Goal: Task Accomplishment & Management: Manage account settings

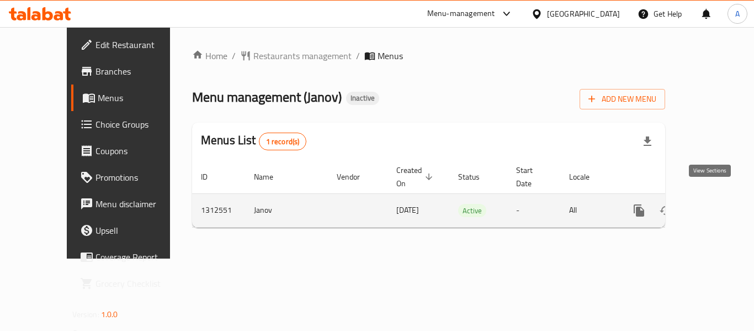
click at [719, 197] on link "enhanced table" at bounding box center [718, 210] width 26 height 26
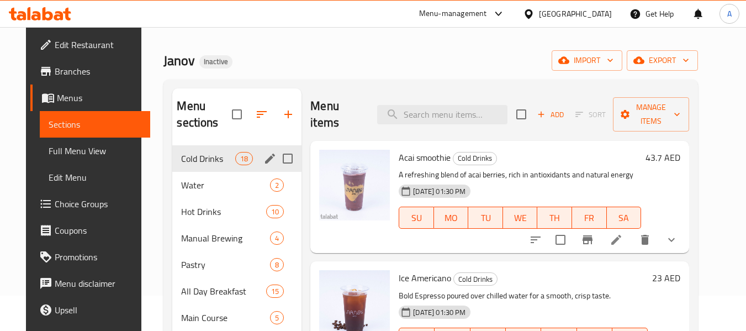
scroll to position [177, 0]
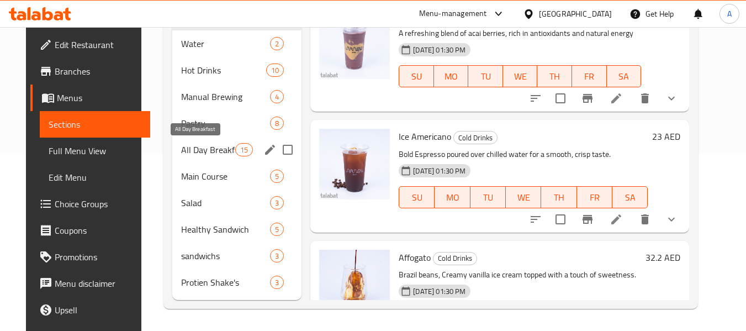
click at [181, 148] on span "All Day Breakfast" at bounding box center [208, 149] width 54 height 13
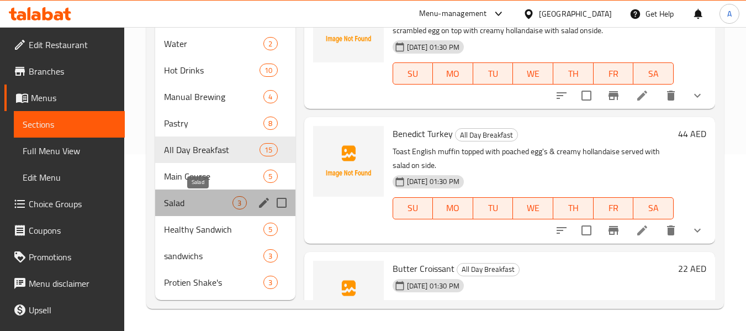
click at [211, 199] on span "Salad" at bounding box center [198, 202] width 68 height 13
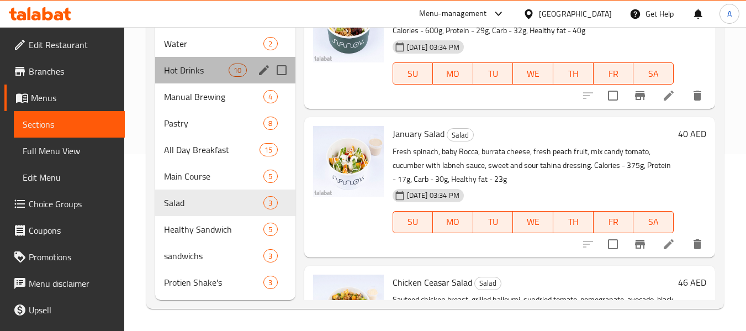
click at [205, 58] on div "Hot Drinks 10" at bounding box center [225, 70] width 140 height 26
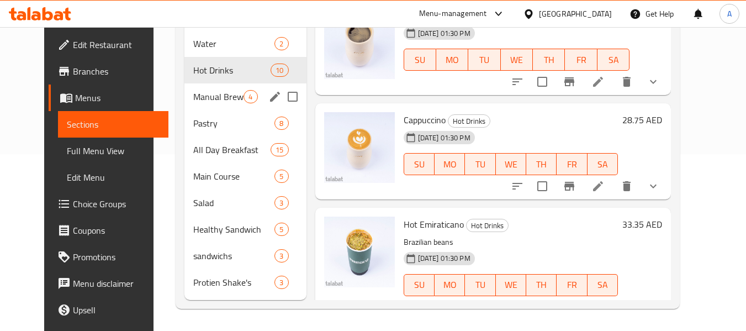
click at [208, 99] on span "Manual Brewing" at bounding box center [218, 96] width 50 height 13
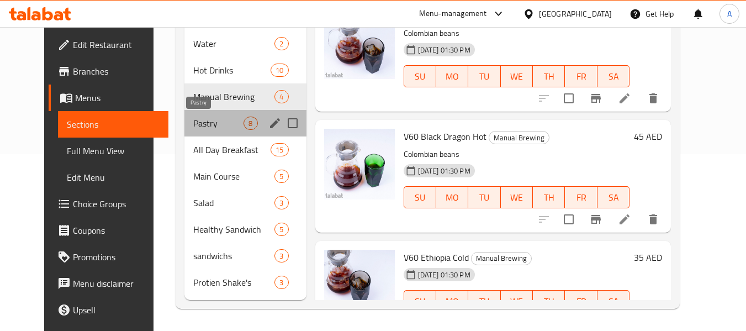
click at [206, 129] on span "Pastry" at bounding box center [218, 122] width 50 height 13
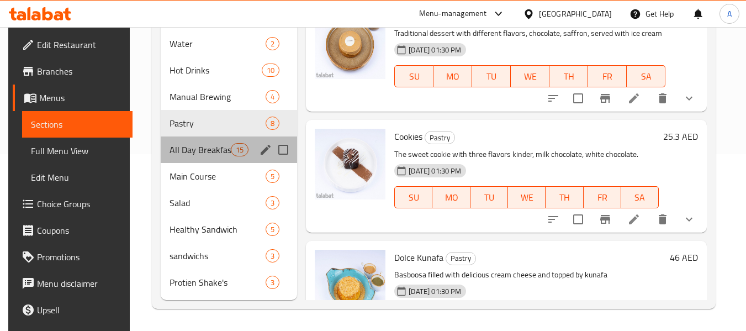
click at [201, 156] on div "All Day Breakfast 15" at bounding box center [229, 149] width 136 height 26
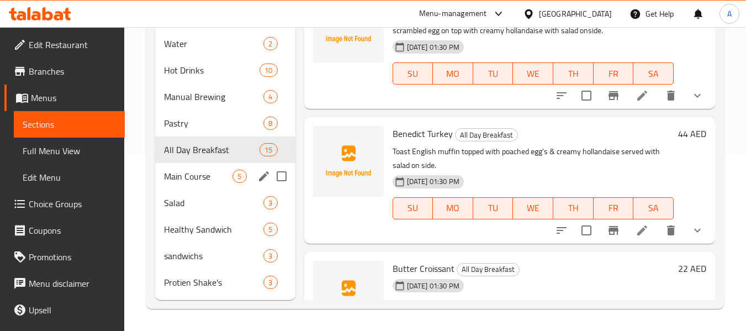
click at [197, 183] on div "Main Course 5" at bounding box center [225, 176] width 140 height 26
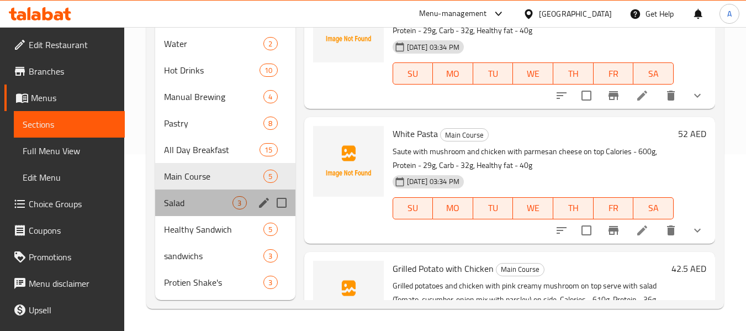
click at [195, 210] on div "Salad 3" at bounding box center [225, 202] width 140 height 26
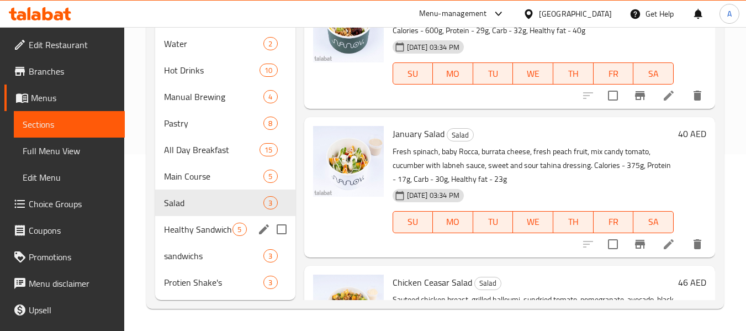
click at [195, 240] on div "Healthy Sandwich 5" at bounding box center [225, 229] width 140 height 26
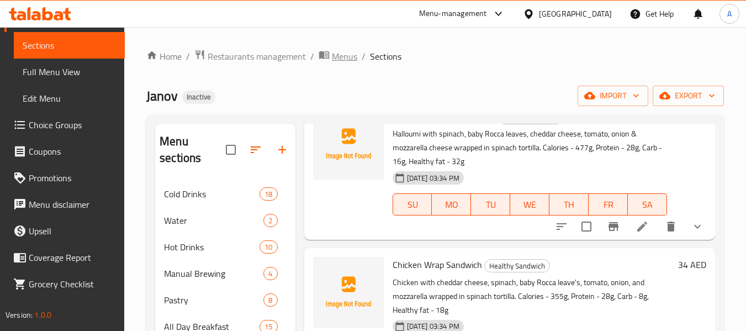
click at [332, 62] on span "Menus" at bounding box center [344, 56] width 25 height 13
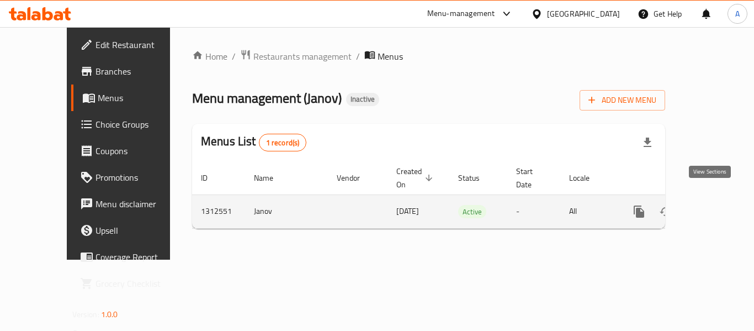
click at [712, 205] on icon "enhanced table" at bounding box center [718, 211] width 13 height 13
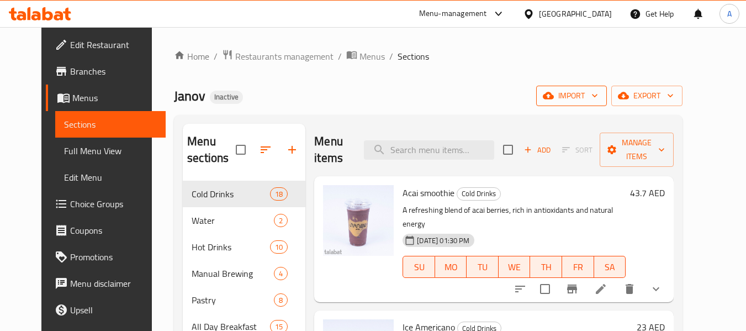
click at [607, 104] on button "import" at bounding box center [571, 96] width 71 height 20
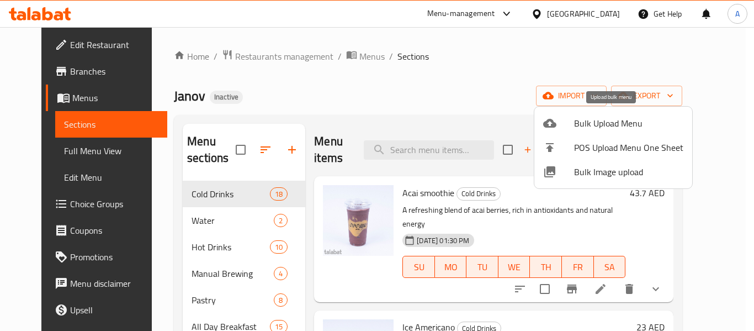
click at [584, 129] on span "Bulk Upload Menu" at bounding box center [628, 122] width 109 height 13
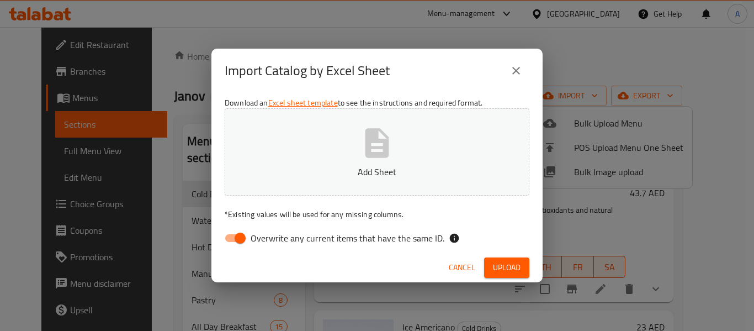
click at [522, 67] on icon "close" at bounding box center [515, 70] width 13 height 13
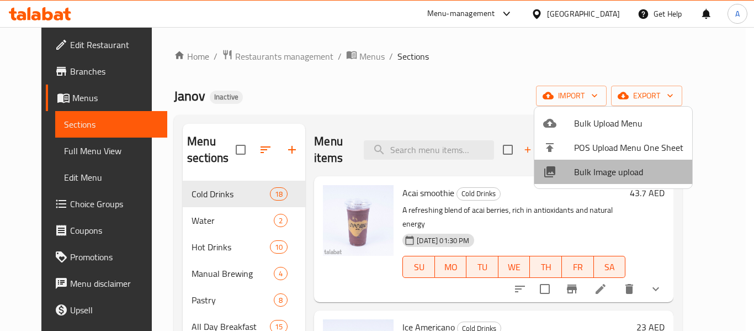
click at [627, 174] on span "Bulk Image upload" at bounding box center [628, 171] width 109 height 13
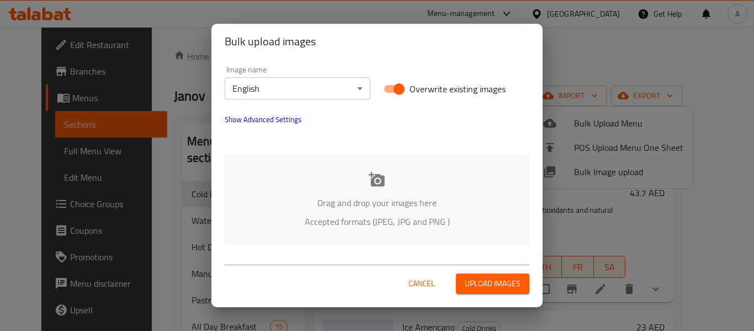
click at [438, 187] on div "Drag and drop your images here Accepted formats (JPEG, JPG and PNG )" at bounding box center [377, 200] width 305 height 90
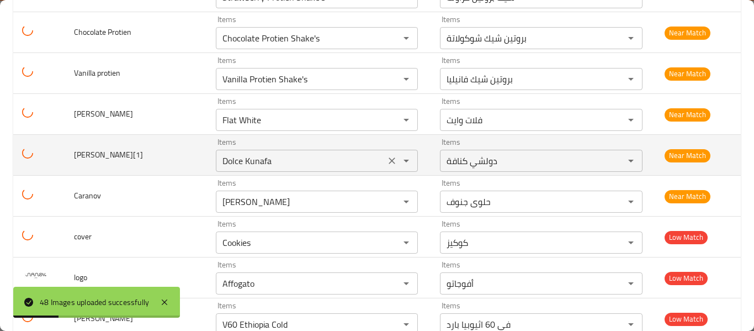
scroll to position [1821, 0]
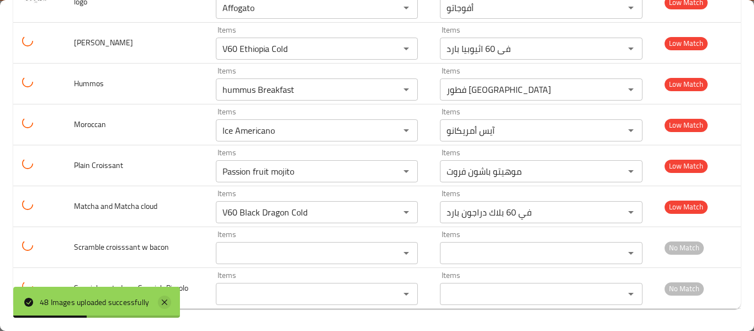
click at [165, 308] on icon at bounding box center [164, 301] width 13 height 13
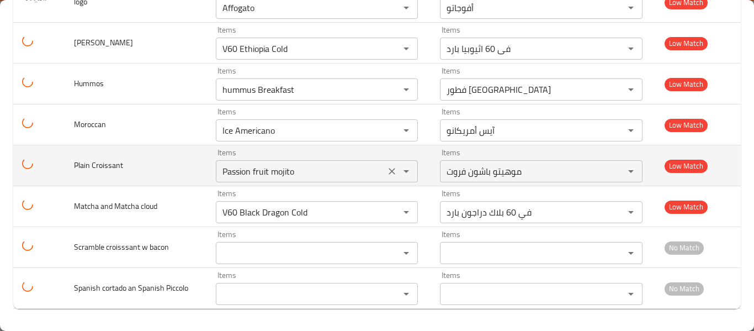
click at [386, 170] on icon "Clear" at bounding box center [391, 171] width 11 height 11
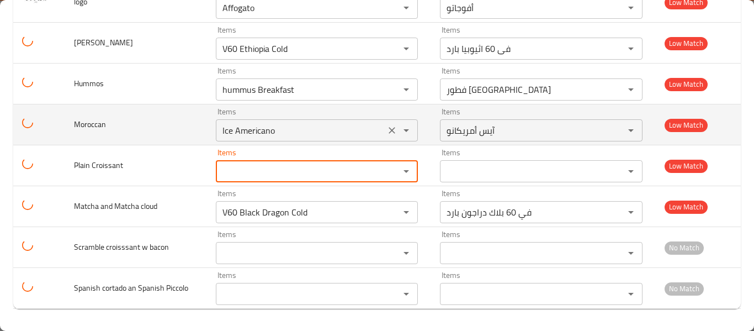
click at [384, 134] on button "Clear" at bounding box center [391, 130] width 15 height 15
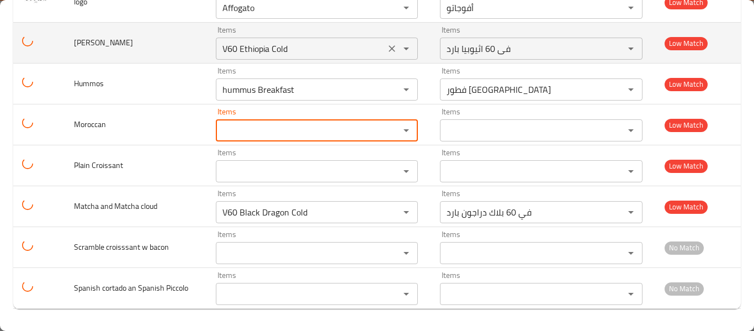
scroll to position [1765, 0]
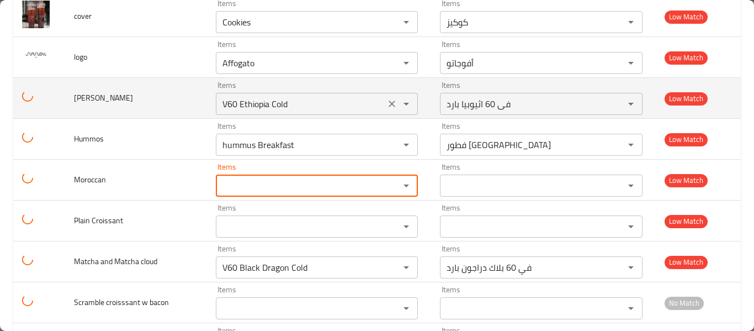
click at [389, 107] on icon "Clear" at bounding box center [392, 103] width 7 height 7
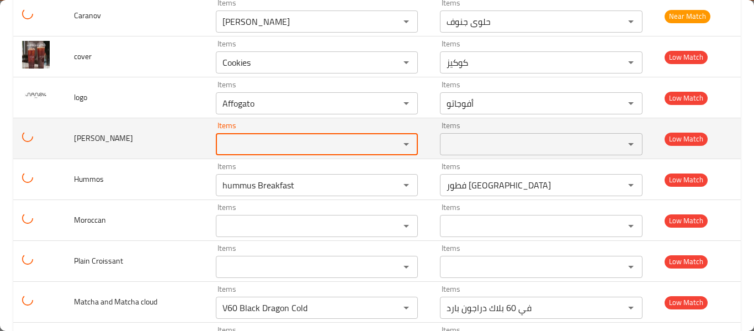
scroll to position [1710, 0]
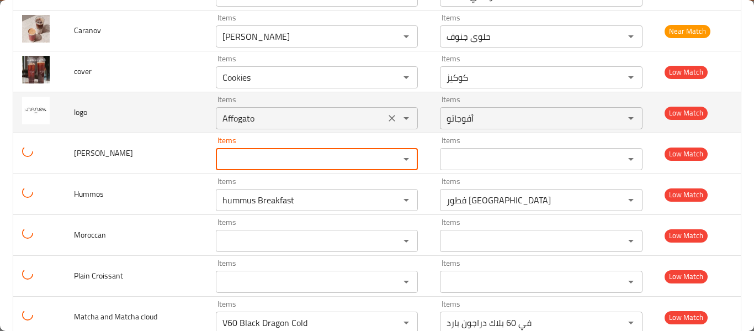
click at [386, 121] on icon "Clear" at bounding box center [391, 118] width 11 height 11
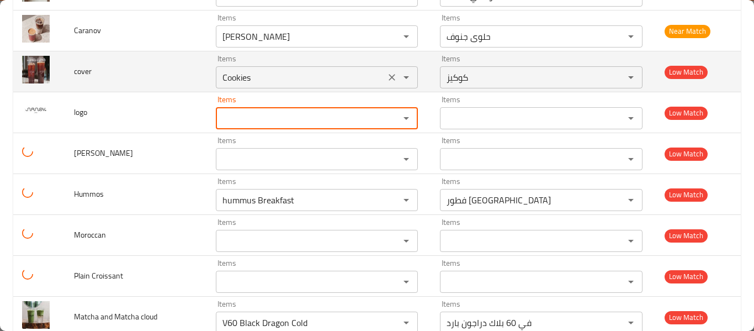
scroll to position [1655, 0]
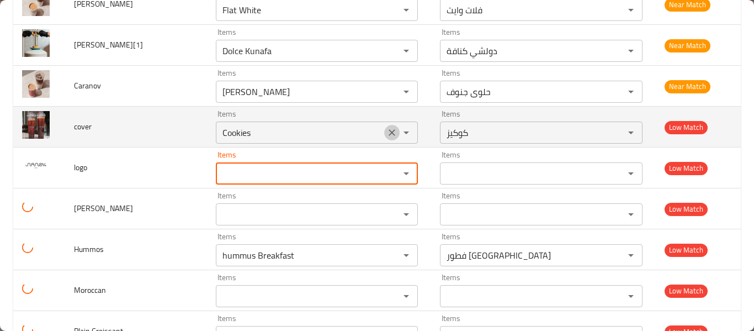
click at [389, 131] on icon "Clear" at bounding box center [392, 132] width 7 height 7
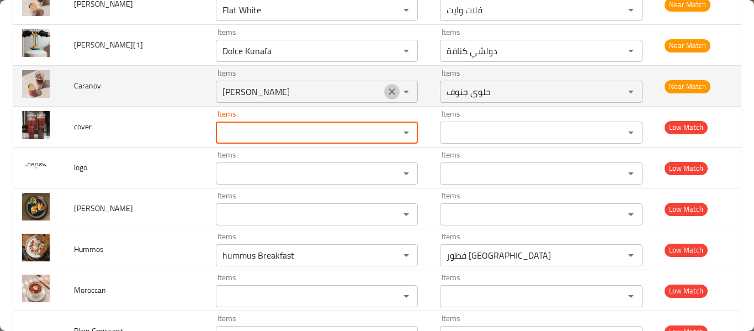
click at [386, 94] on icon "Clear" at bounding box center [391, 91] width 11 height 11
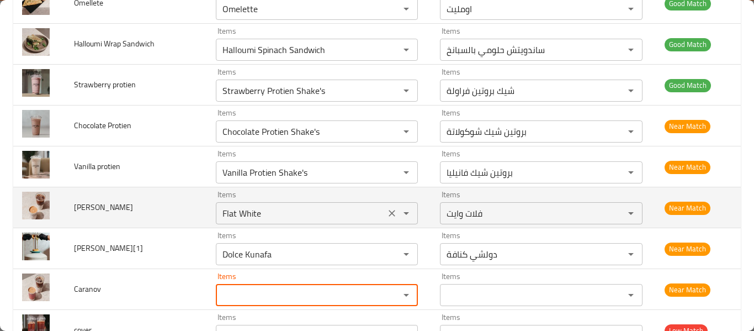
scroll to position [1434, 0]
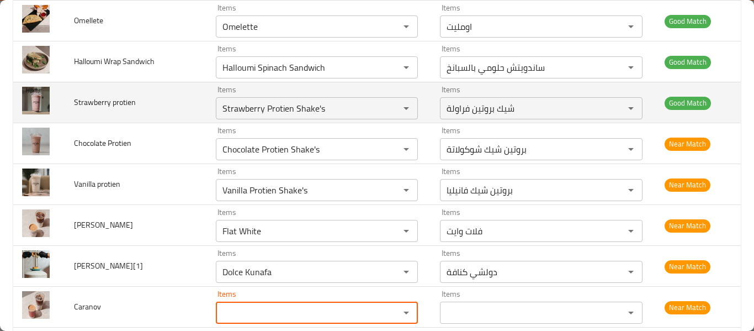
drag, startPoint x: 388, startPoint y: 74, endPoint x: 337, endPoint y: 84, distance: 52.3
click at [388, 74] on button "Clear" at bounding box center [391, 67] width 15 height 15
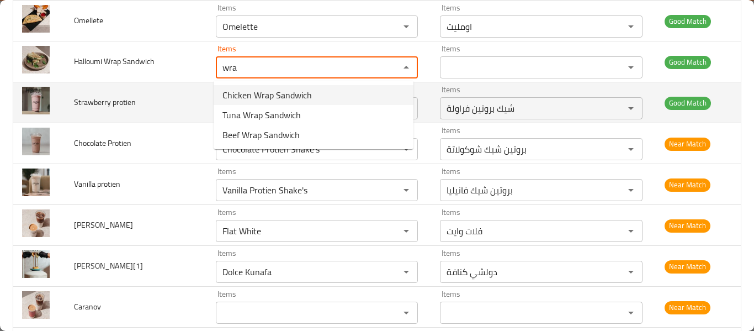
type Sandwich "wra"
click at [168, 86] on td "Strawberry protien" at bounding box center [136, 102] width 142 height 41
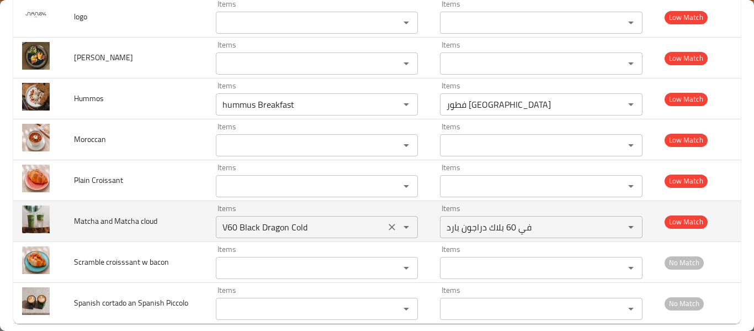
scroll to position [1821, 0]
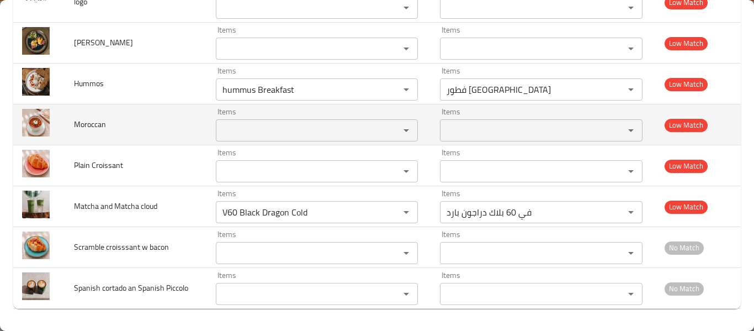
click at [333, 140] on div "Items" at bounding box center [317, 130] width 202 height 22
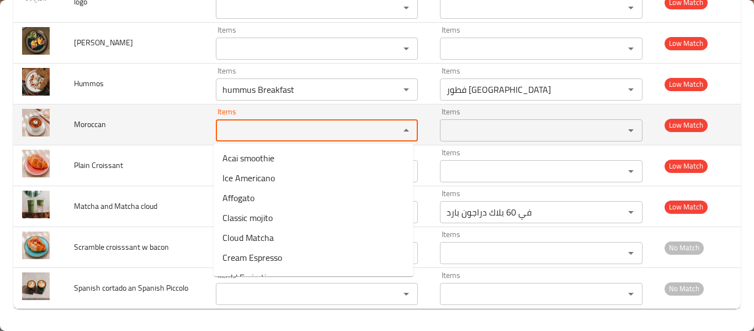
click at [334, 135] on input "Items" at bounding box center [300, 130] width 163 height 15
type input ","
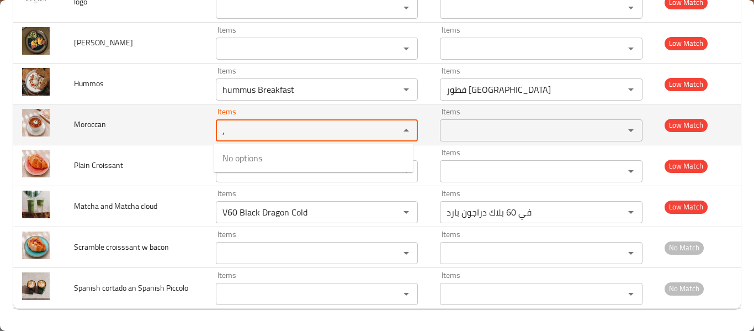
click at [334, 135] on input "," at bounding box center [300, 130] width 163 height 15
click at [334, 135] on input ",m" at bounding box center [300, 130] width 163 height 15
type input ","
click at [334, 135] on input "," at bounding box center [300, 130] width 163 height 15
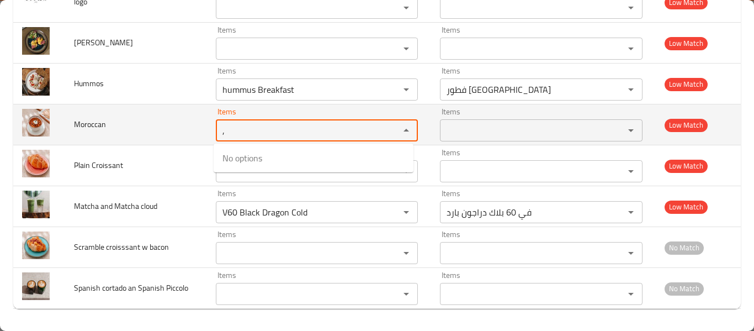
click at [334, 135] on input "," at bounding box center [300, 130] width 163 height 15
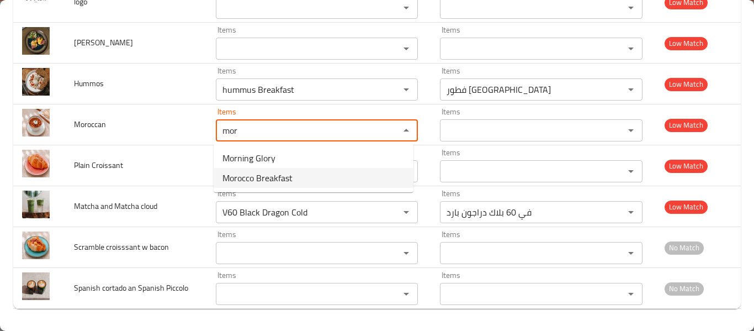
click at [285, 179] on span "Morocco Breakfast" at bounding box center [257, 177] width 70 height 13
type input "Morocco Breakfast"
type input "إفطار مغربي"
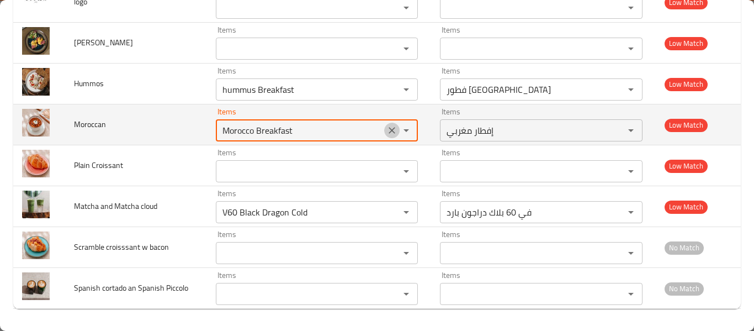
click at [386, 130] on icon "Clear" at bounding box center [391, 130] width 11 height 11
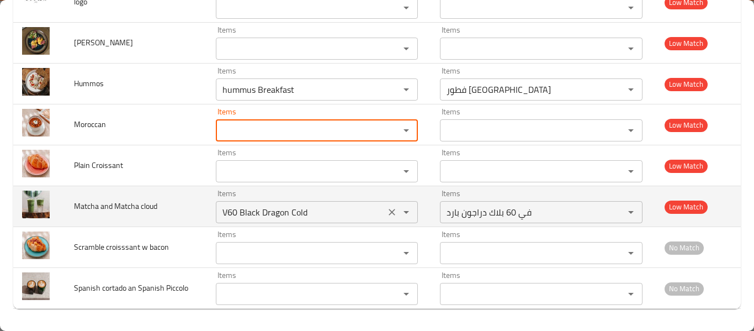
click at [390, 210] on icon "Clear" at bounding box center [392, 212] width 7 height 7
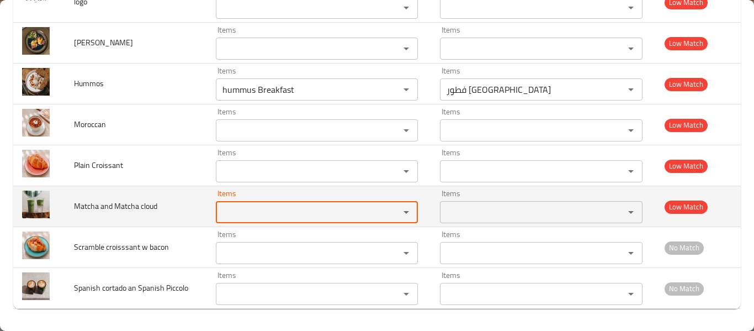
click at [248, 203] on div "Items" at bounding box center [317, 212] width 202 height 22
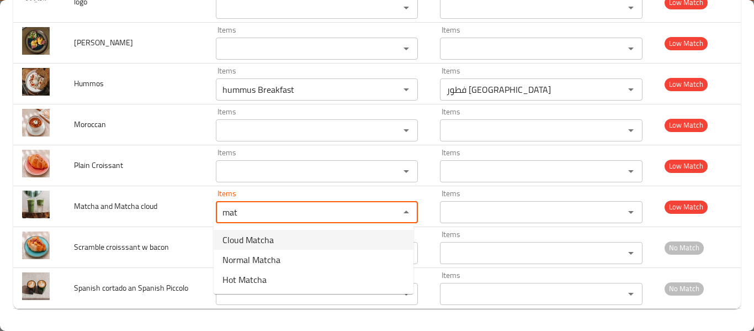
click at [274, 247] on cloud-option-0 "Cloud Matcha" at bounding box center [314, 240] width 200 height 20
type cloud "Cloud Matcha"
type cloud-ar "[PERSON_NAME]"
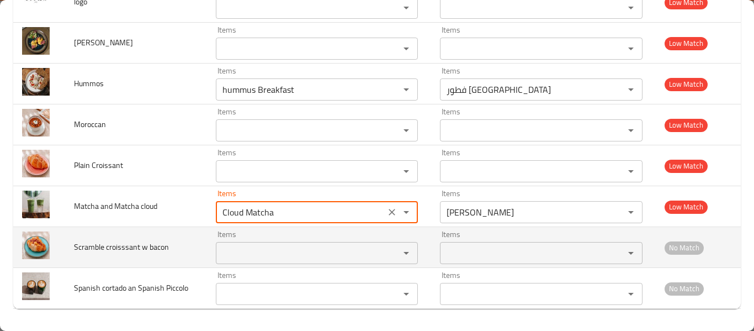
type cloud "Cloud Matcha"
click at [256, 259] on bacon "Items" at bounding box center [300, 252] width 163 height 15
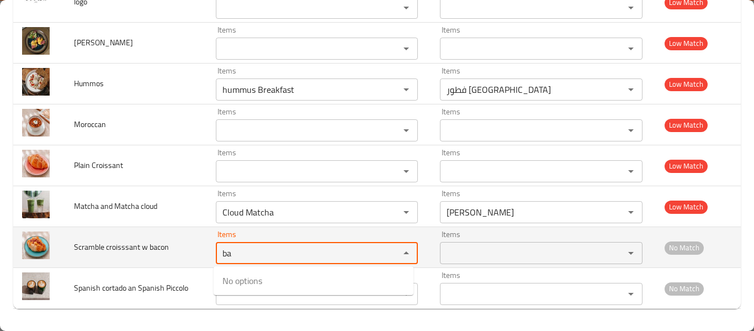
type bacon "b"
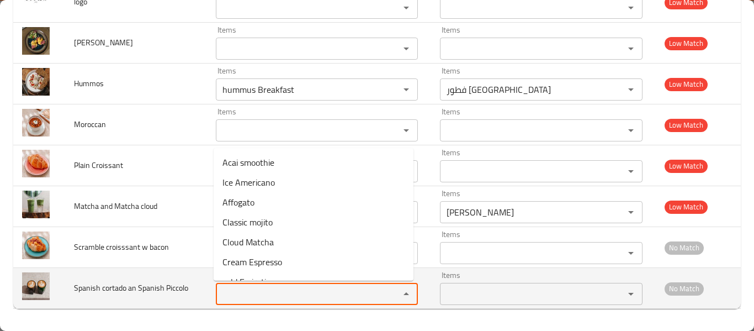
click at [256, 291] on Piccolo "Items" at bounding box center [300, 293] width 163 height 15
type Piccolo "["
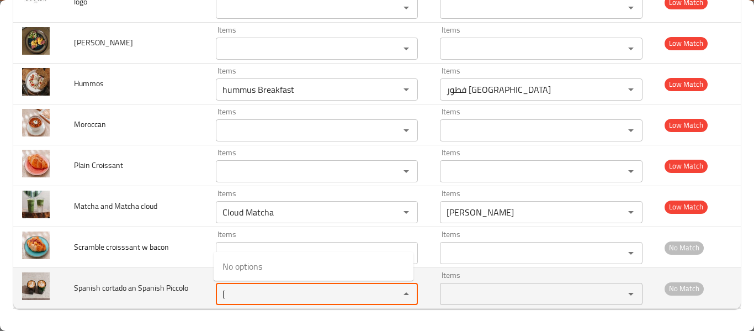
click at [256, 290] on Piccolo "[" at bounding box center [300, 293] width 163 height 15
type Piccolo "o"
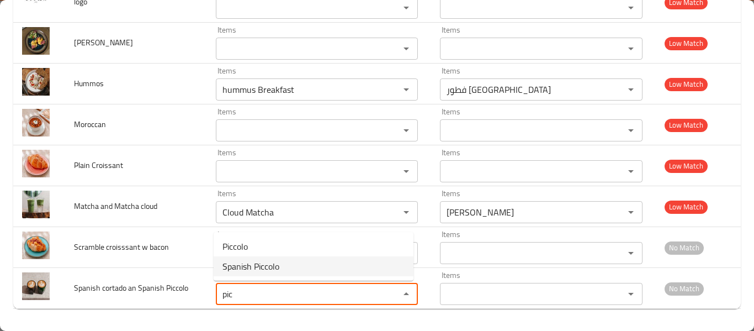
click at [266, 265] on span "Spanish Piccolo" at bounding box center [250, 265] width 57 height 13
type Piccolo "Spanish Piccolo"
type Piccolo-ar "[PERSON_NAME]"
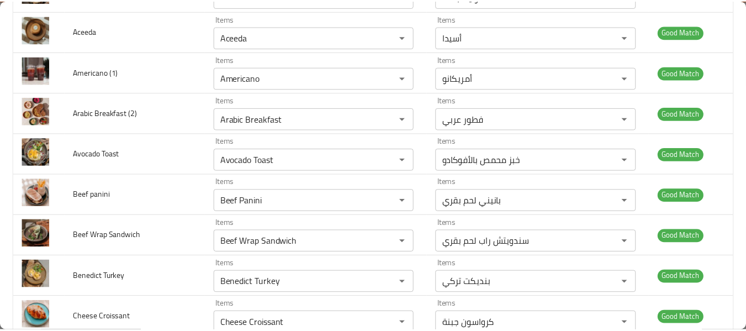
scroll to position [0, 0]
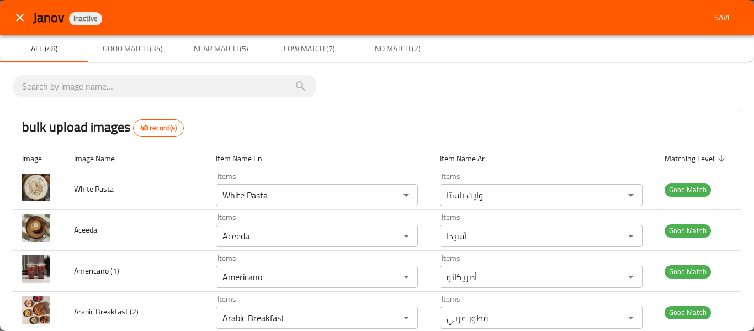
type Piccolo "Spanish Piccolo"
click at [710, 19] on span "Save" at bounding box center [723, 18] width 26 height 14
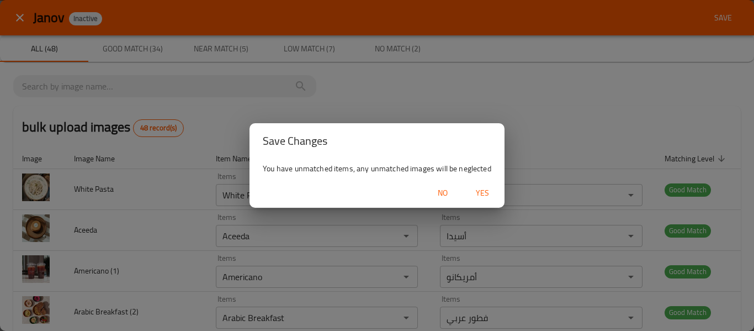
click at [480, 197] on span "Yes" at bounding box center [482, 193] width 26 height 14
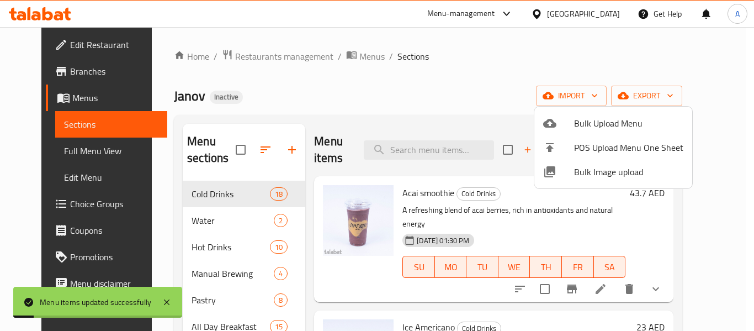
click at [484, 88] on div at bounding box center [377, 165] width 754 height 331
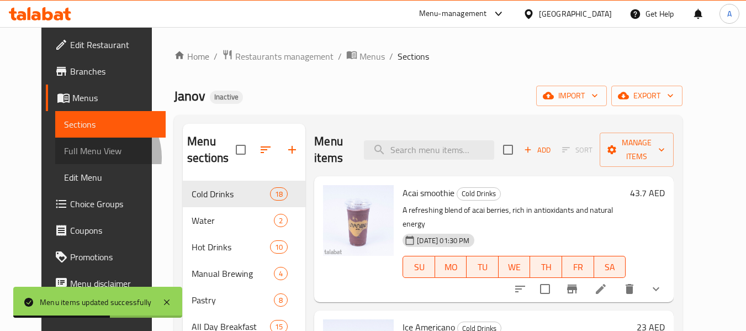
click at [64, 157] on span "Full Menu View" at bounding box center [110, 150] width 93 height 13
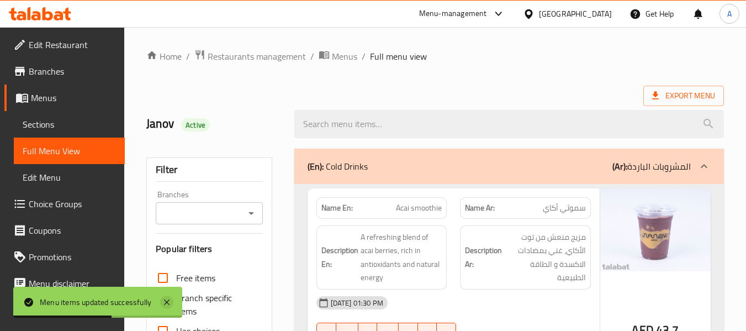
click at [167, 306] on icon at bounding box center [166, 301] width 13 height 13
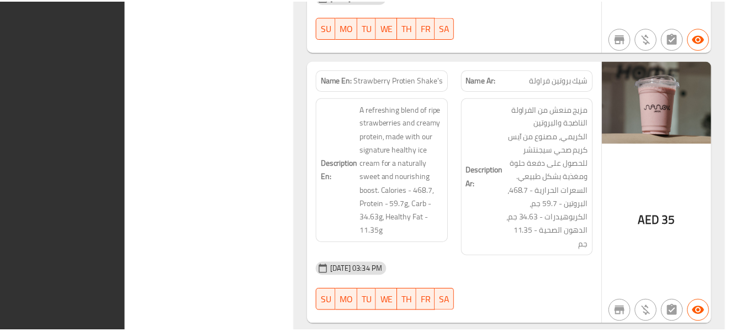
scroll to position [17555, 0]
